Goal: Browse casually

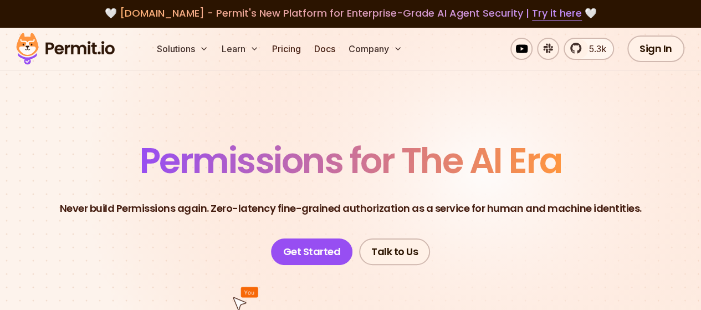
scroll to position [3, 0]
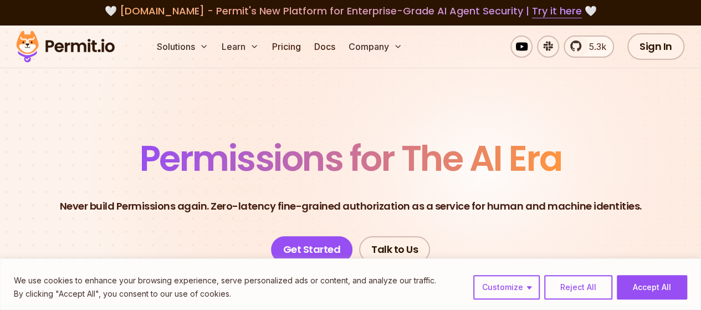
click at [289, 198] on p "Never build Permissions again. Zero-latency fine-grained authorization as a ser…" at bounding box center [351, 206] width 582 height 16
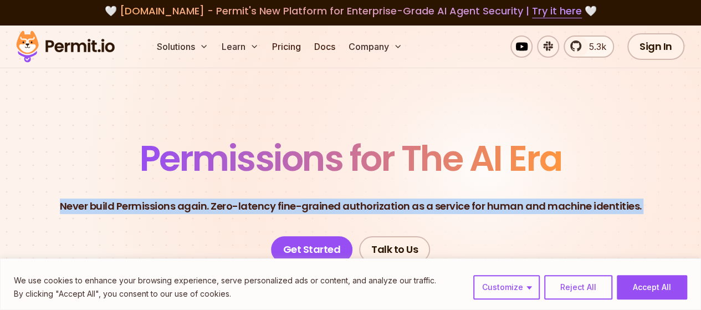
click at [289, 198] on p "Never build Permissions again. Zero-latency fine-grained authorization as a ser…" at bounding box center [351, 206] width 582 height 16
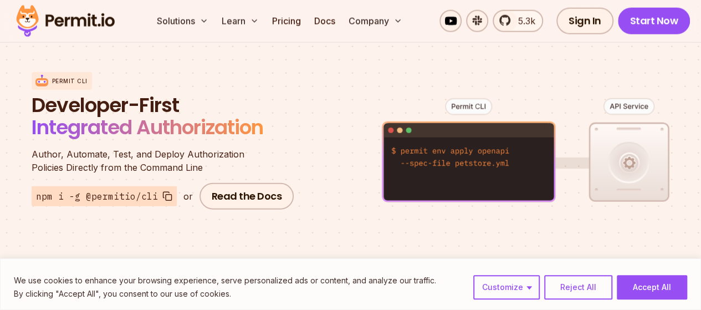
scroll to position [1321, 0]
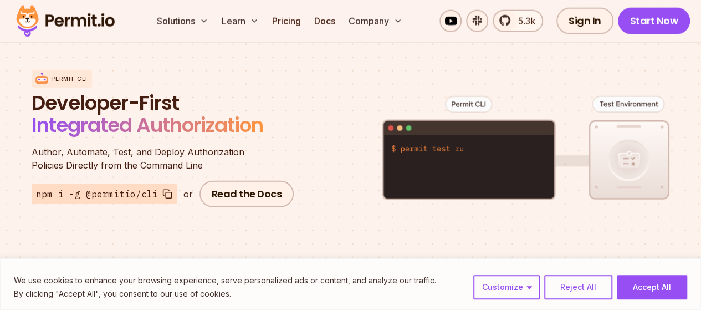
click at [657, 273] on div "We use cookies to enhance your browsing experience, serve personalized ads or c…" at bounding box center [350, 284] width 701 height 52
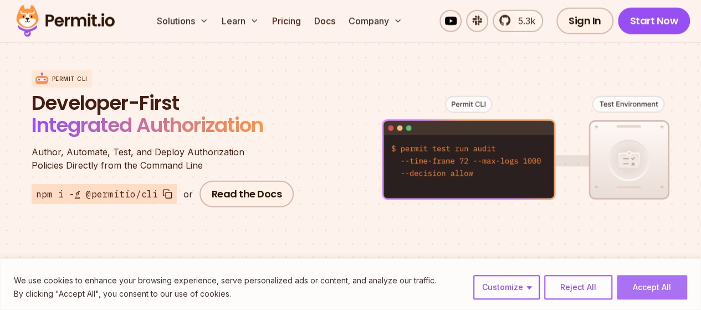
click at [672, 286] on button "Accept All" at bounding box center [652, 287] width 70 height 24
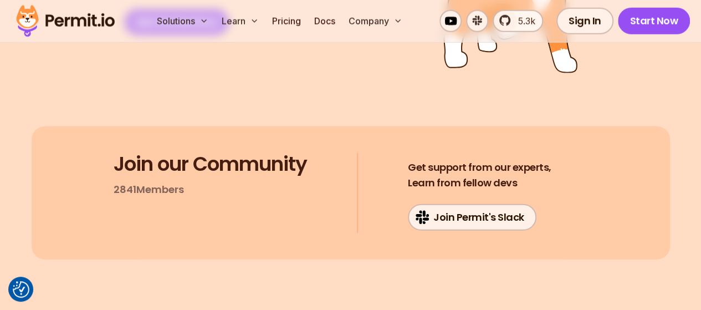
scroll to position [6075, 0]
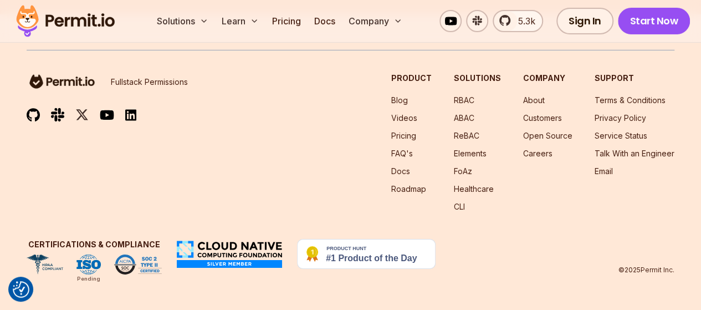
click at [549, 228] on div "Fullstack Permissions Product Blog Videos Pricing FAQ's Docs Roadmap Solutions …" at bounding box center [351, 162] width 648 height 224
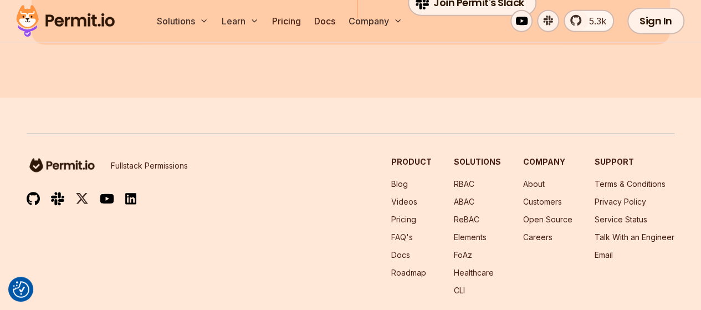
scroll to position [0, 0]
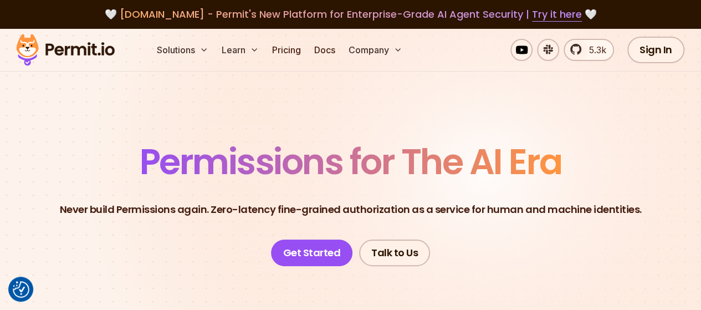
click at [175, 213] on p "Never build Permissions again. Zero-latency fine-grained authorization as a ser…" at bounding box center [351, 210] width 582 height 16
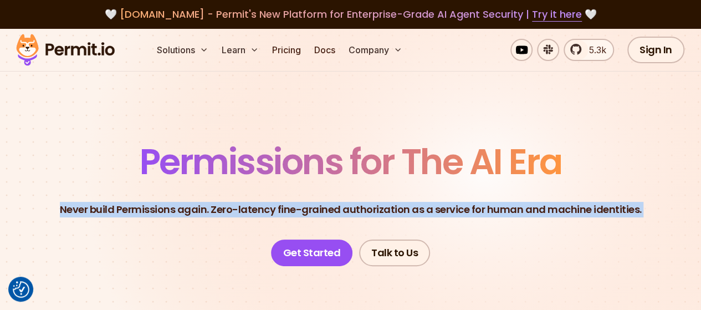
click at [175, 213] on p "Never build Permissions again. Zero-latency fine-grained authorization as a ser…" at bounding box center [351, 210] width 582 height 16
click at [240, 208] on p "Never build Permissions again. Zero-latency fine-grained authorization as a ser…" at bounding box center [351, 210] width 582 height 16
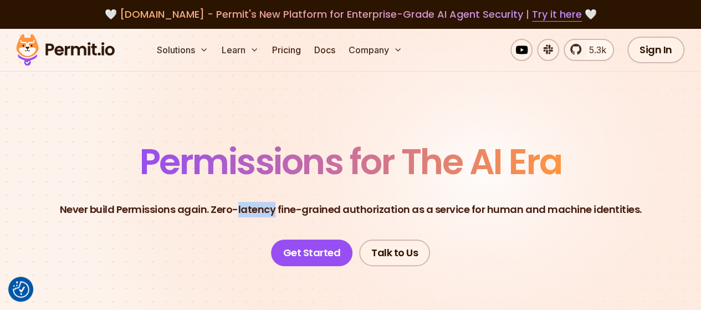
click at [240, 208] on p "Never build Permissions again. Zero-latency fine-grained authorization as a ser…" at bounding box center [351, 210] width 582 height 16
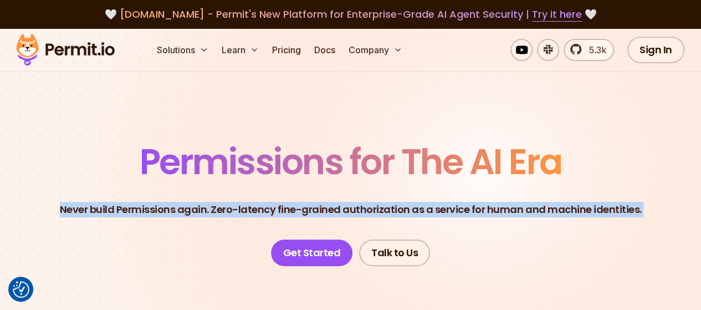
click at [240, 208] on p "Never build Permissions again. Zero-latency fine-grained authorization as a ser…" at bounding box center [351, 210] width 582 height 16
click at [237, 207] on p "Never build Permissions again. Zero-latency fine-grained authorization as a ser…" at bounding box center [351, 210] width 582 height 16
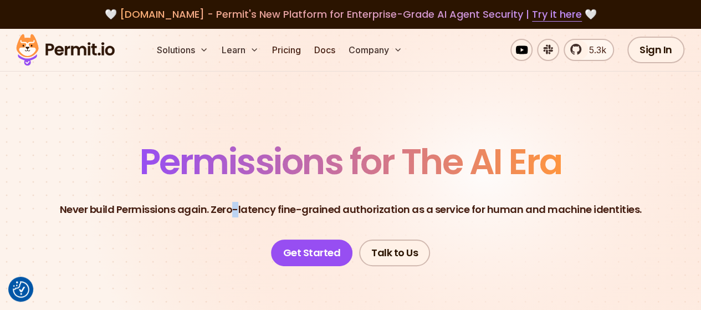
click at [237, 207] on p "Never build Permissions again. Zero-latency fine-grained authorization as a ser…" at bounding box center [351, 210] width 582 height 16
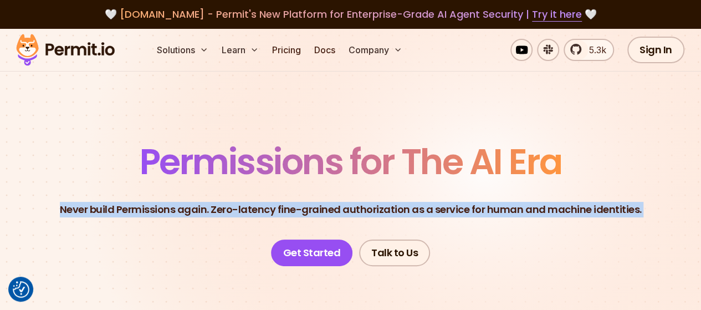
click at [237, 207] on p "Never build Permissions again. Zero-latency fine-grained authorization as a ser…" at bounding box center [351, 210] width 582 height 16
click at [154, 219] on header "Permissions for The AI Era Never build Permissions again. Zero-latency fine-gra…" at bounding box center [351, 205] width 648 height 122
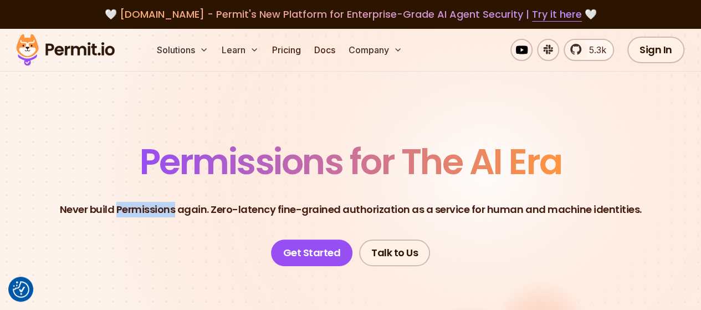
click at [154, 219] on header "Permissions for The AI Era Never build Permissions again. Zero-latency fine-gra…" at bounding box center [351, 205] width 648 height 122
